Goal: Information Seeking & Learning: Learn about a topic

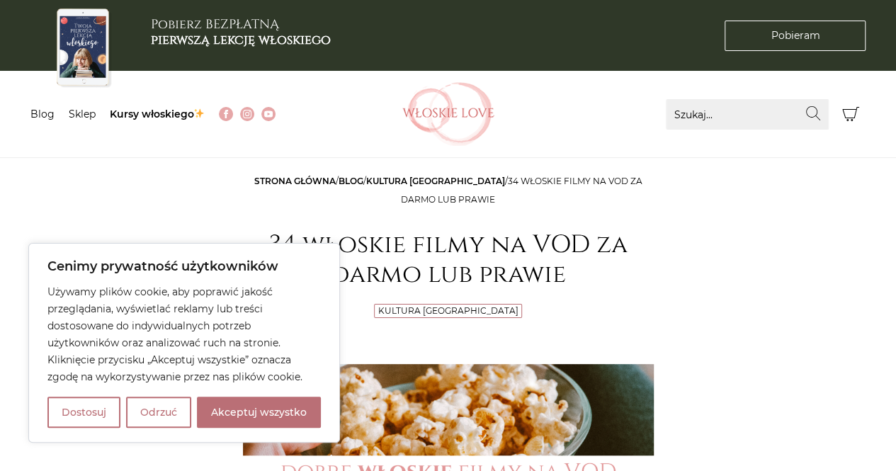
drag, startPoint x: 0, startPoint y: 0, endPoint x: 823, endPoint y: 294, distance: 874.3
click at [240, 414] on button "Akceptuj wszystko" at bounding box center [259, 412] width 124 height 31
checkbox input "true"
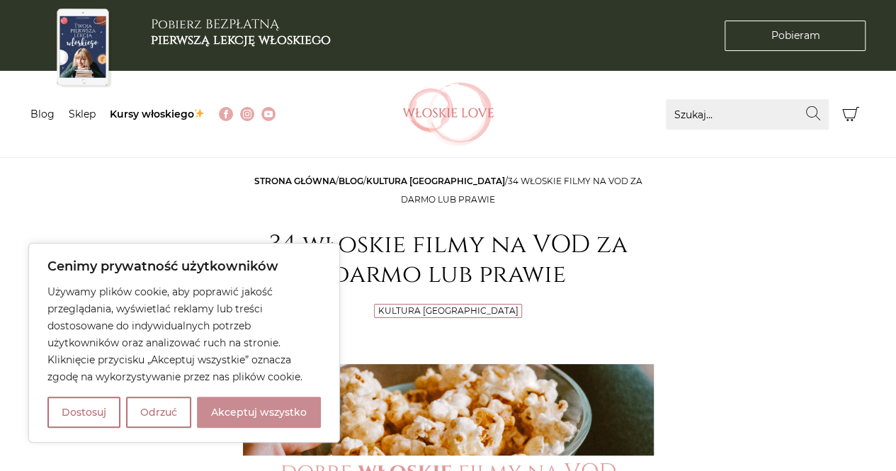
checkbox input "true"
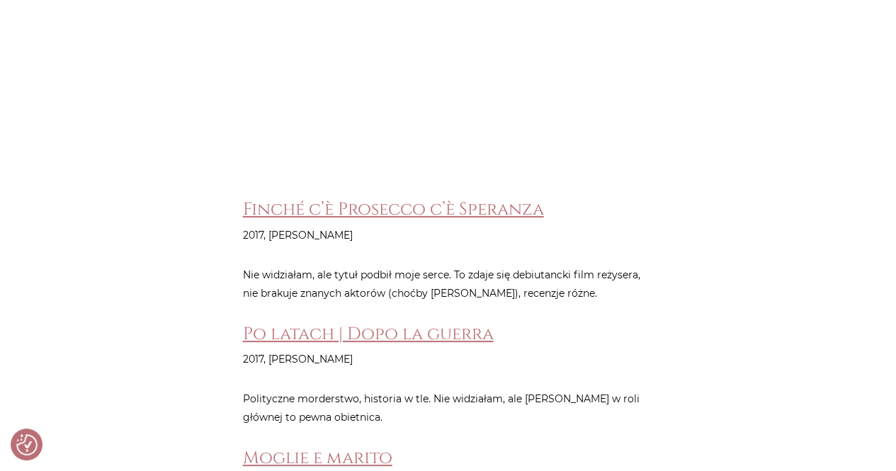
scroll to position [5372, 0]
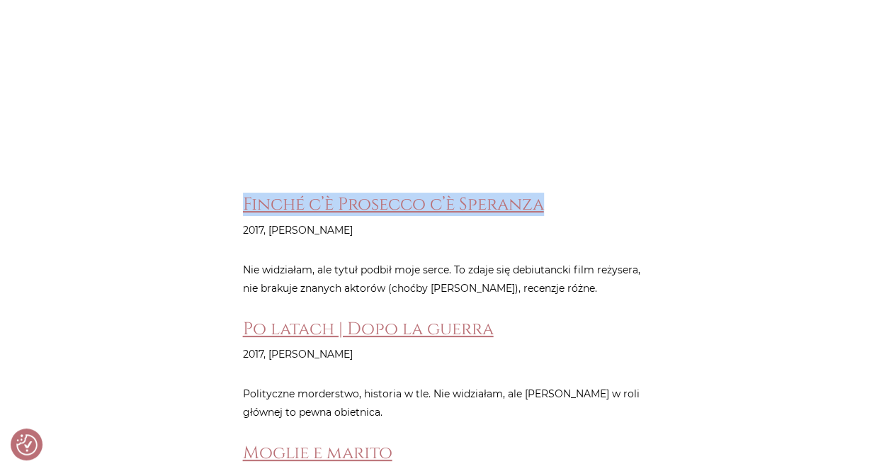
drag, startPoint x: 561, startPoint y: 101, endPoint x: 236, endPoint y: 90, distance: 325.4
copy link "Finché c’è Prosecco c’è Speranza"
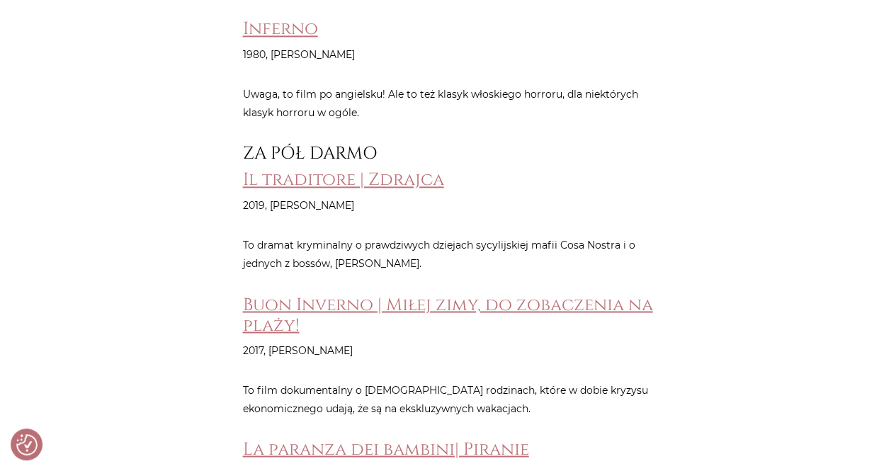
scroll to position [1054, 0]
